Goal: Information Seeking & Learning: Learn about a topic

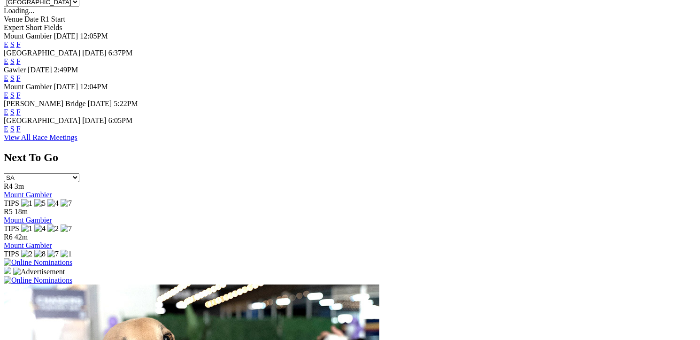
scroll to position [470, 0]
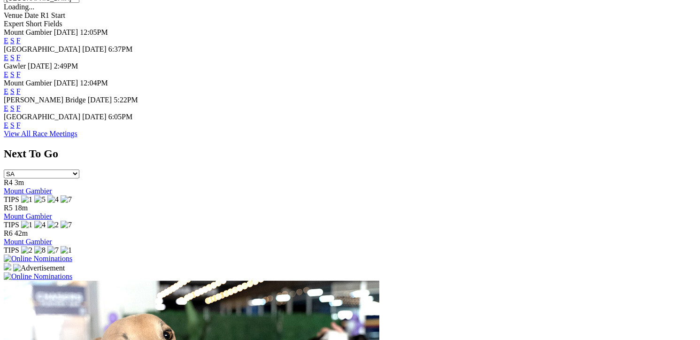
click at [21, 126] on link "F" at bounding box center [18, 125] width 4 height 8
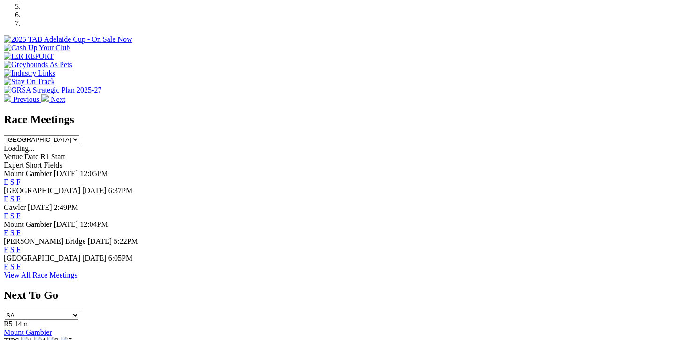
scroll to position [330, 0]
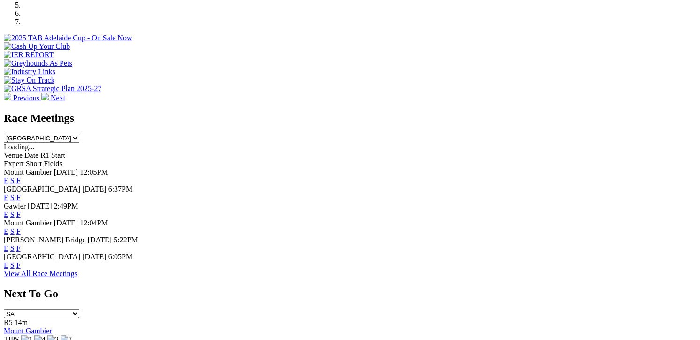
click at [21, 193] on link "F" at bounding box center [18, 197] width 4 height 8
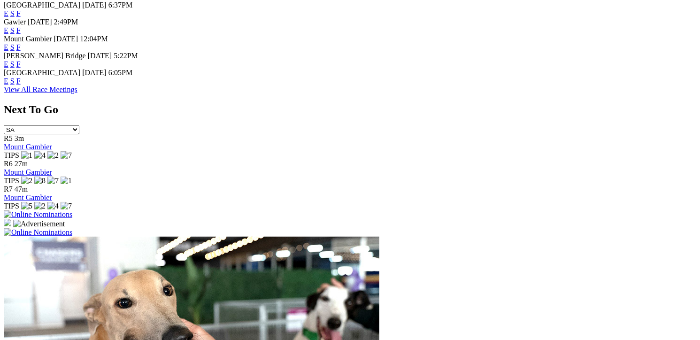
scroll to position [329, 0]
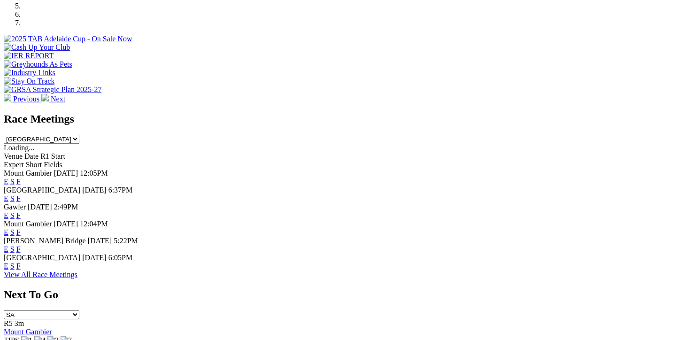
click at [21, 265] on link "F" at bounding box center [18, 266] width 4 height 8
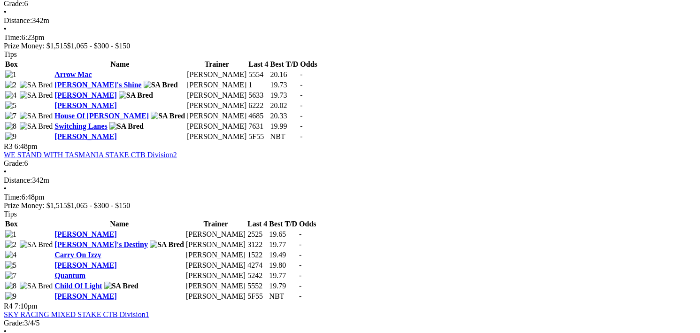
scroll to position [657, 0]
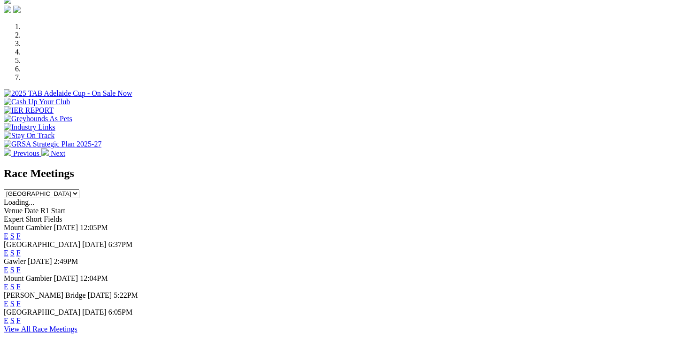
scroll to position [282, 0]
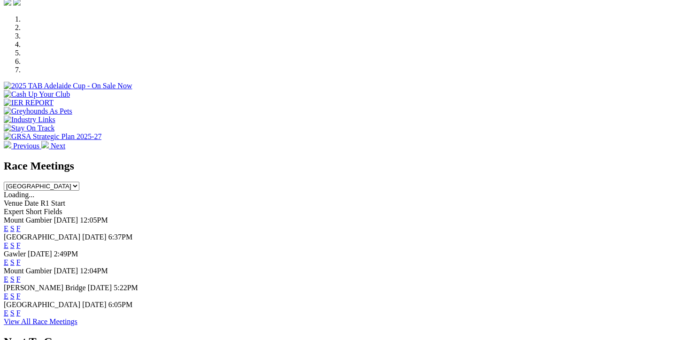
click at [21, 241] on link "F" at bounding box center [18, 245] width 4 height 8
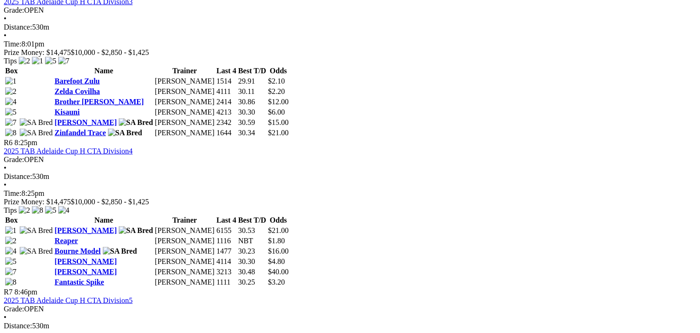
scroll to position [1174, 0]
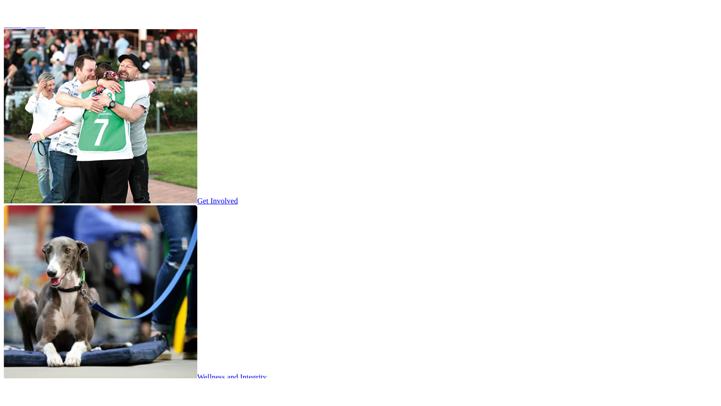
scroll to position [1456, 0]
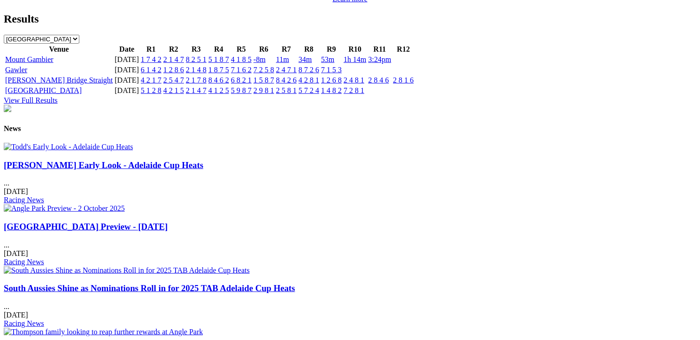
scroll to position [1127, 0]
